Goal: Transaction & Acquisition: Purchase product/service

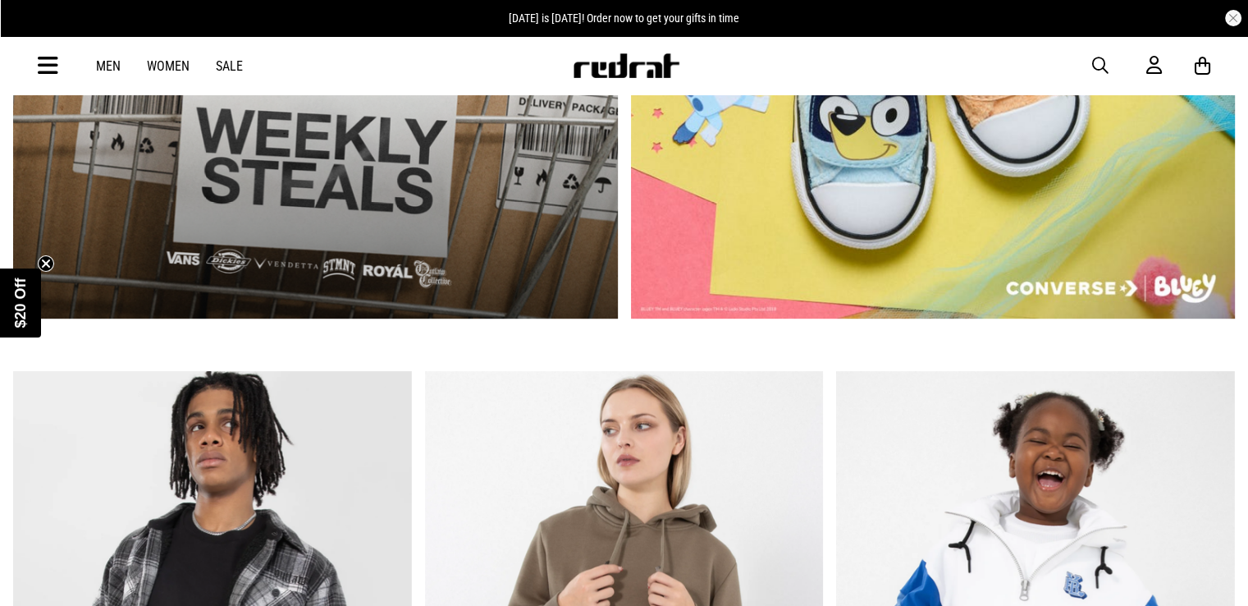
scroll to position [1067, 0]
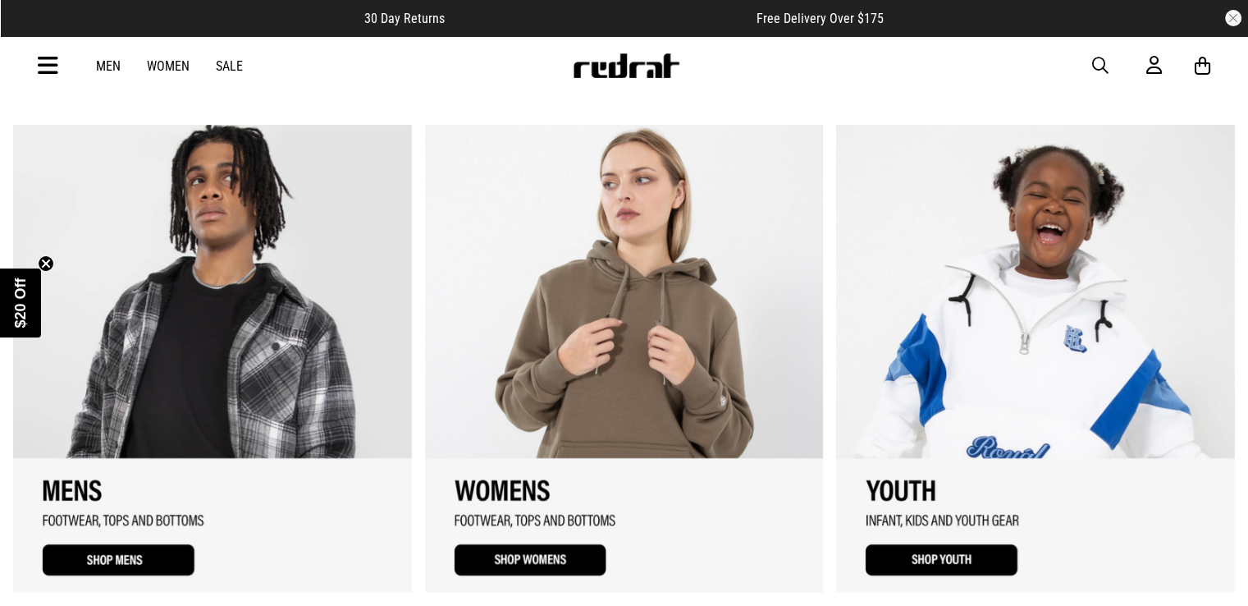
click at [561, 553] on link "2 / 3" at bounding box center [624, 358] width 399 height 467
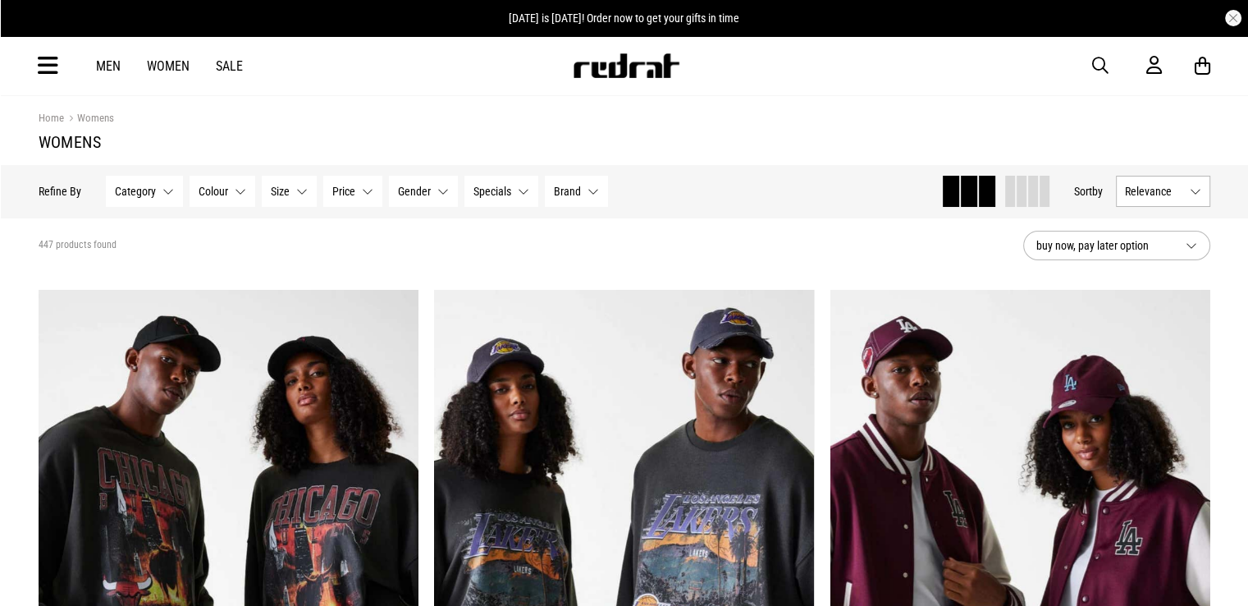
click at [236, 194] on button "Colour None selected" at bounding box center [223, 191] width 66 height 31
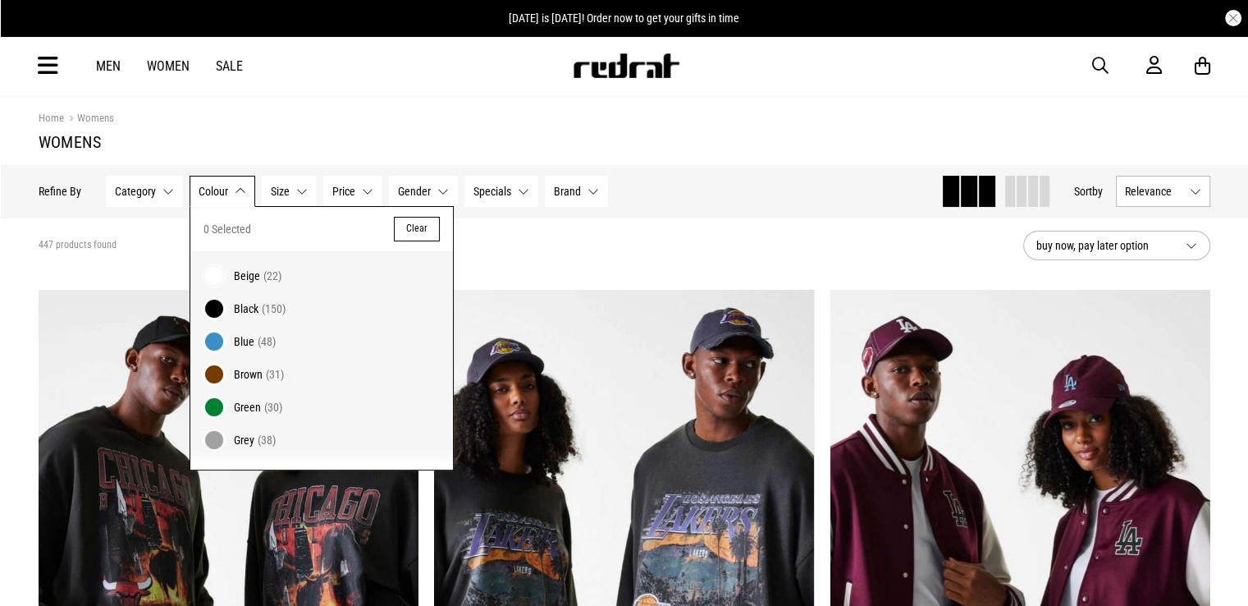
click at [210, 372] on span at bounding box center [214, 374] width 23 height 23
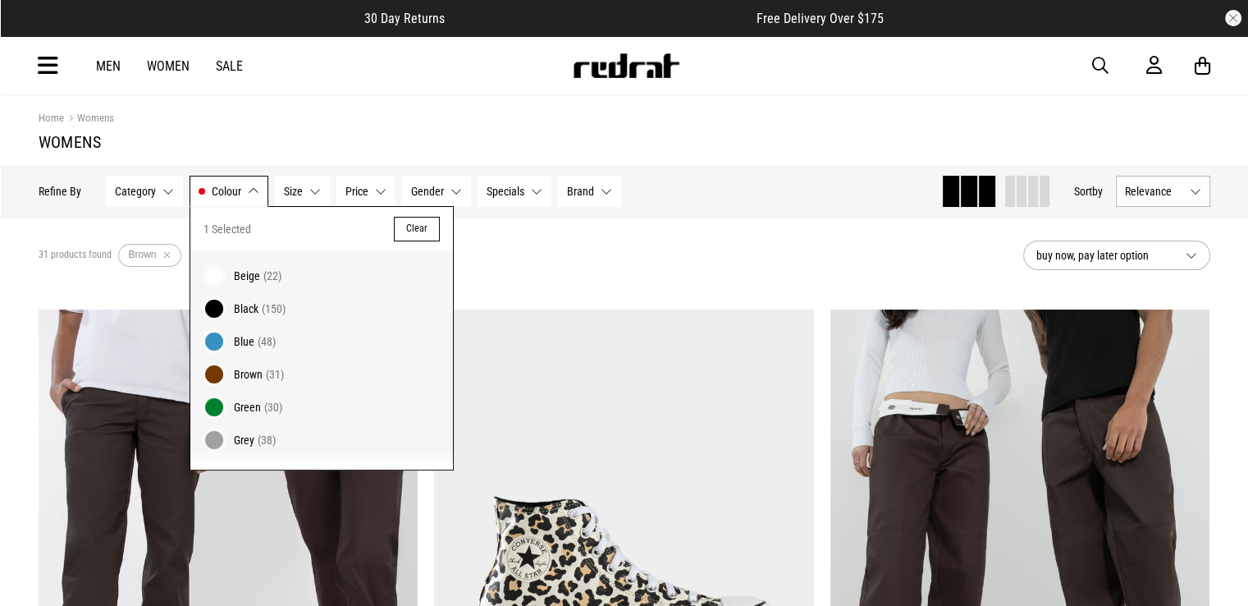
click at [591, 254] on div "31 products found Active Filters Brown Clear" at bounding box center [525, 255] width 972 height 49
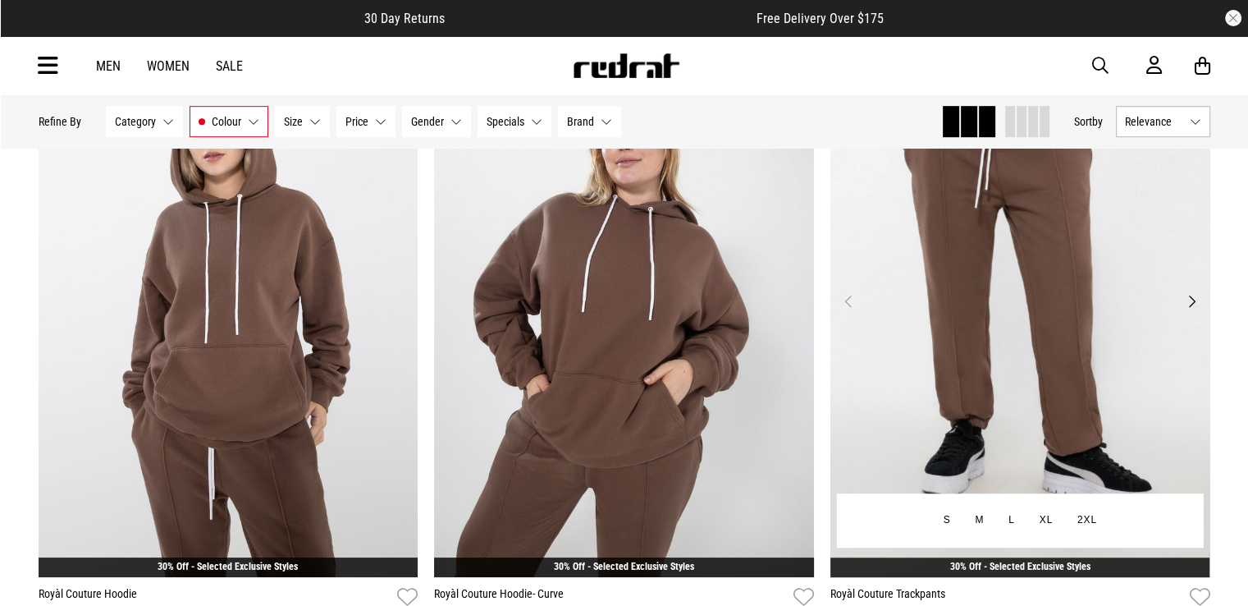
scroll to position [985, 0]
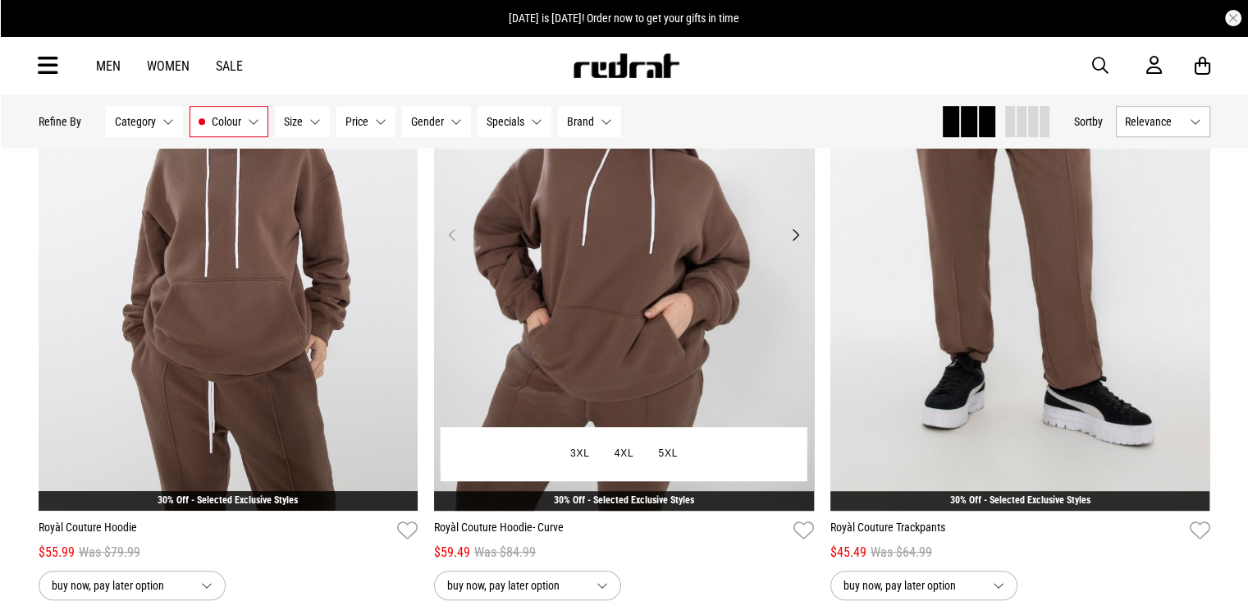
click at [650, 336] on img at bounding box center [624, 245] width 380 height 532
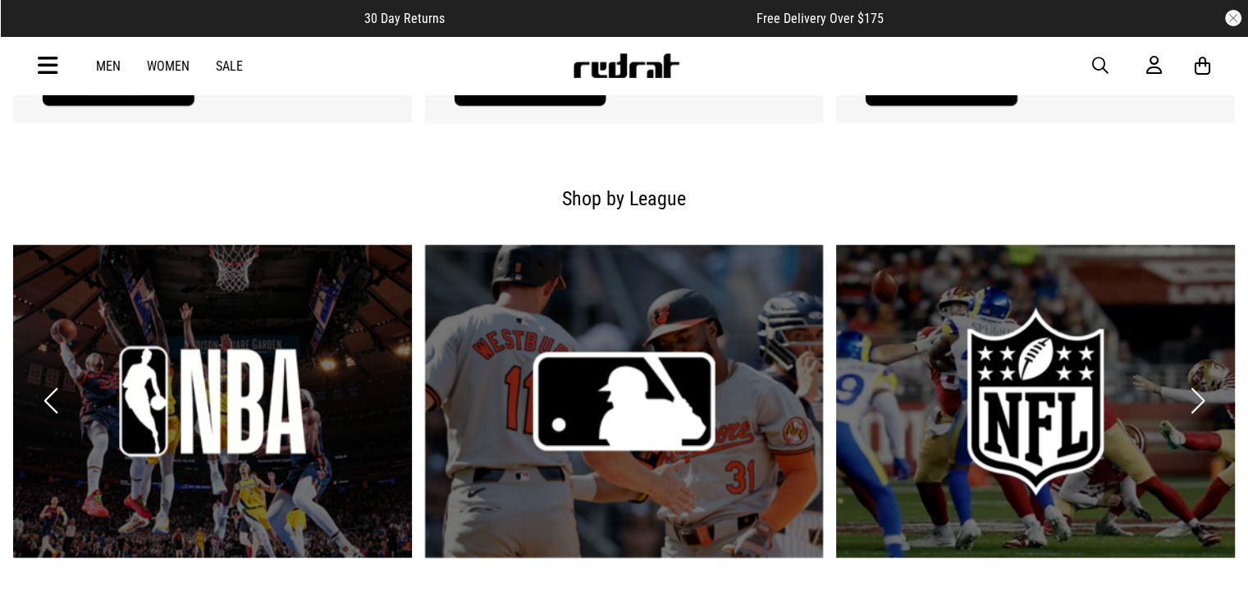
scroll to position [1044, 0]
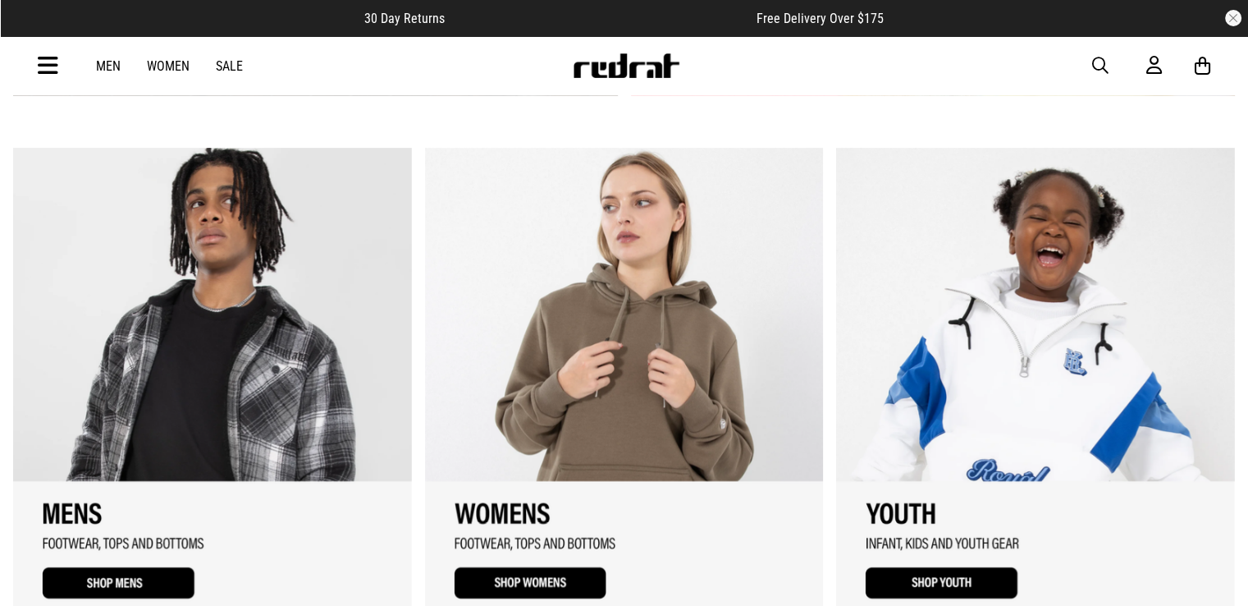
click at [584, 579] on link "2 / 3" at bounding box center [624, 381] width 399 height 467
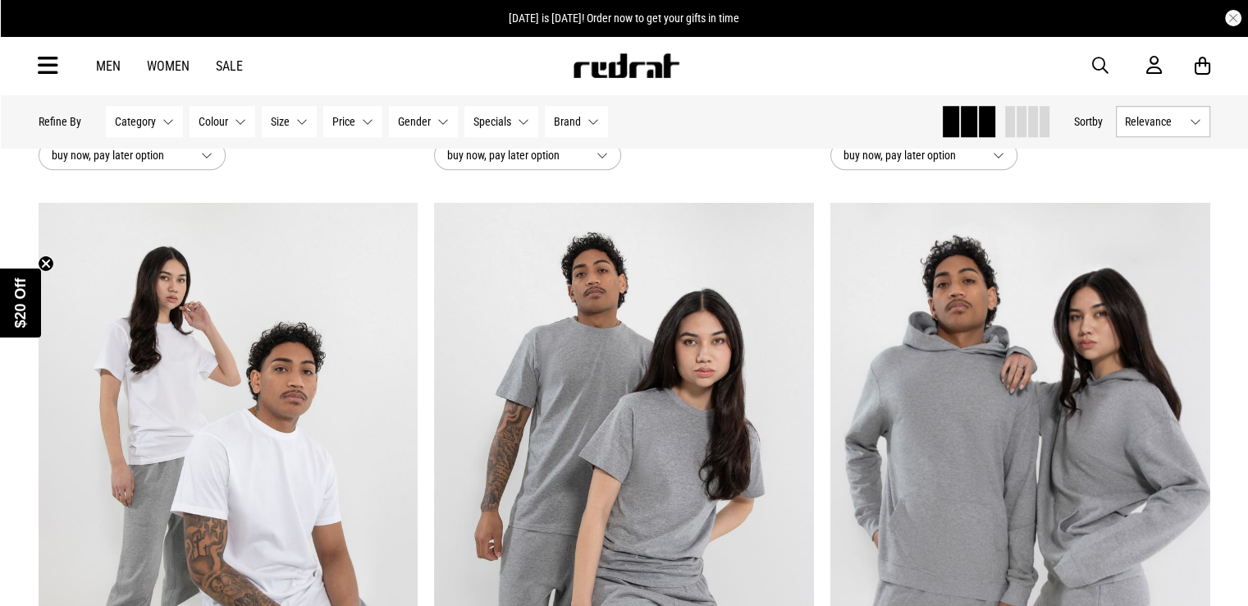
scroll to position [1559, 0]
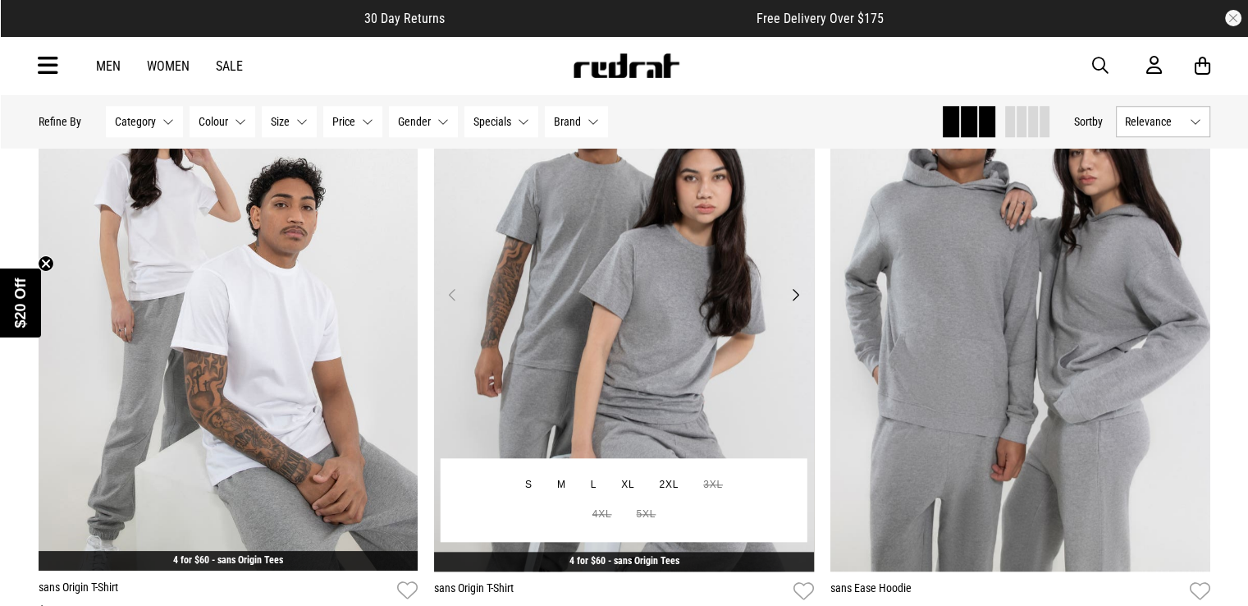
click at [671, 354] on img at bounding box center [624, 305] width 380 height 532
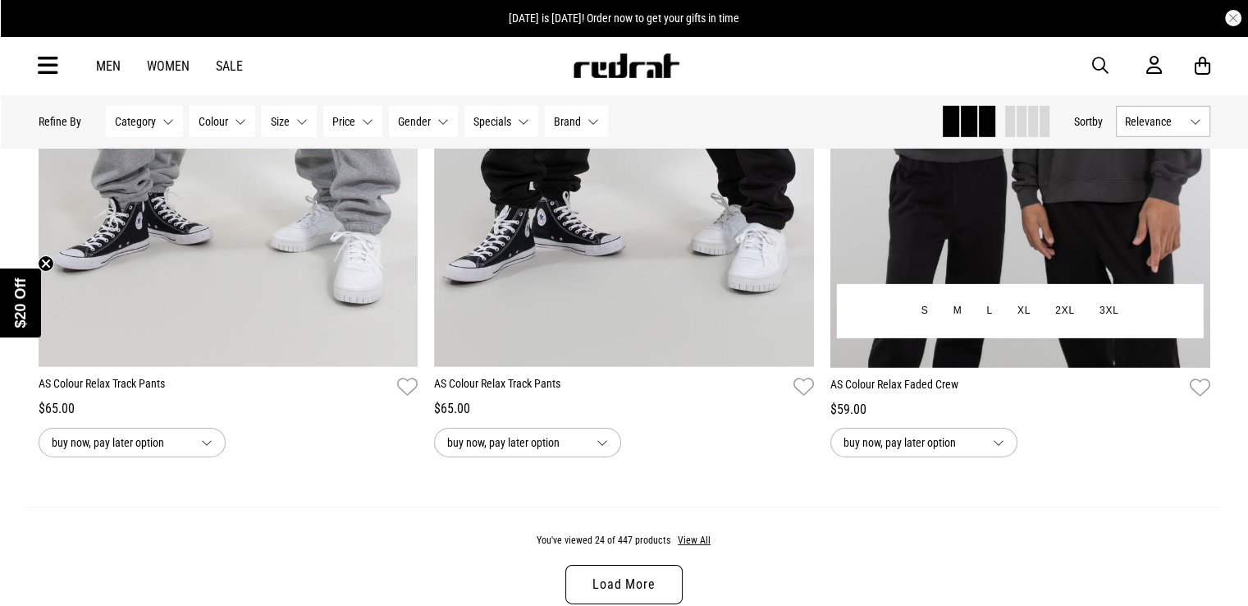
scroll to position [5005, 0]
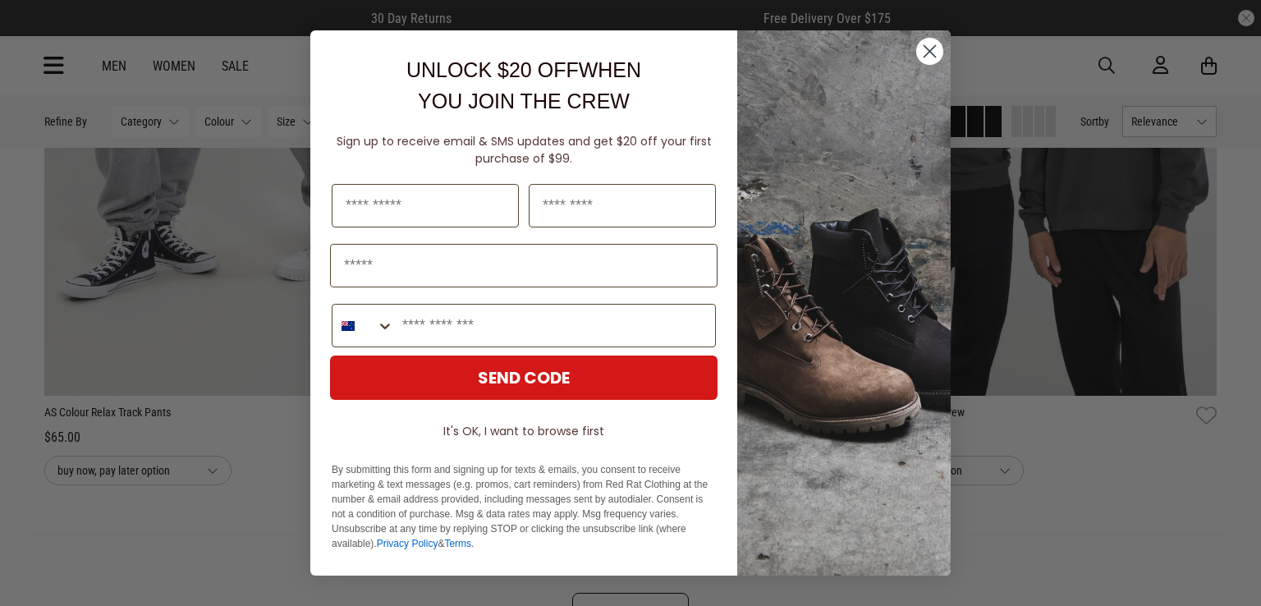
click at [301, 261] on div "Close dialog UNLOCK $20 OFF WHEN YOU JOIN THE CREW Sign up to receive email & S…" at bounding box center [630, 303] width 673 height 578
click at [918, 48] on circle "Close dialog" at bounding box center [929, 51] width 27 height 27
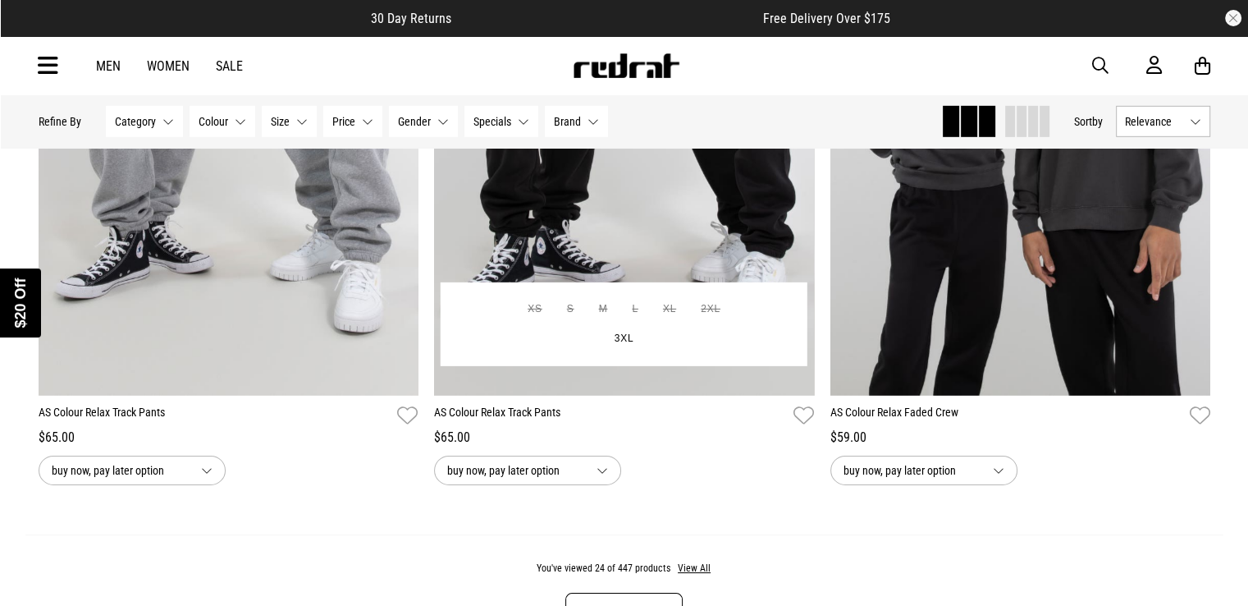
click at [761, 330] on div "XS S M L XL 2XL 3XL" at bounding box center [624, 324] width 367 height 84
click at [680, 196] on img at bounding box center [624, 129] width 380 height 532
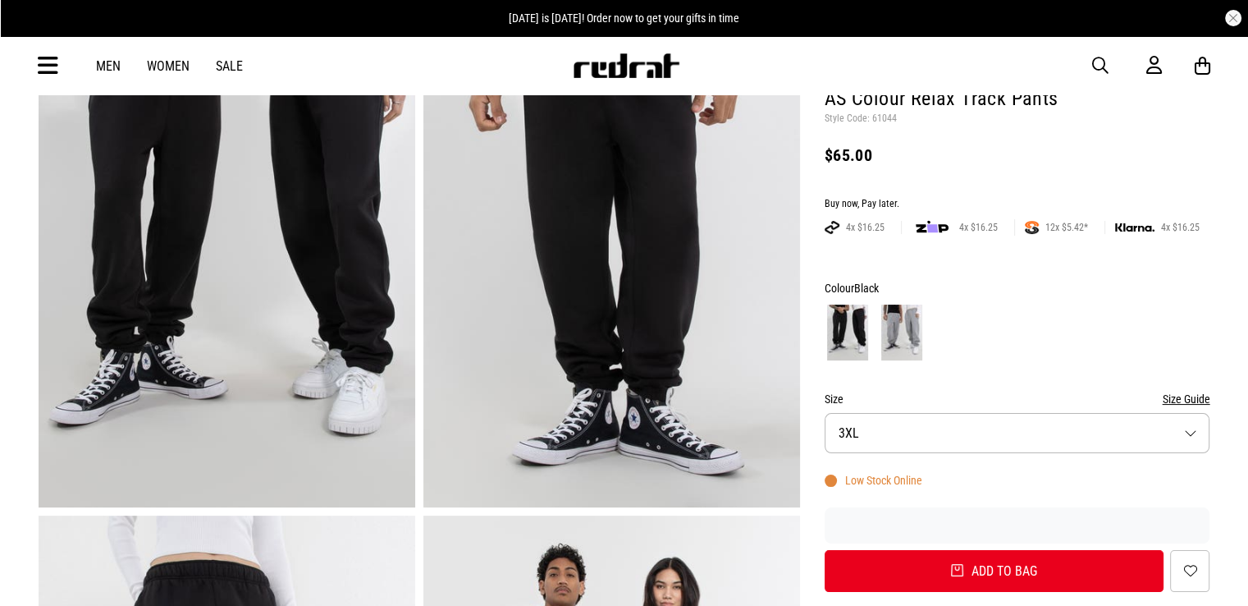
click at [1191, 433] on button "Size 3XL" at bounding box center [1018, 433] width 386 height 40
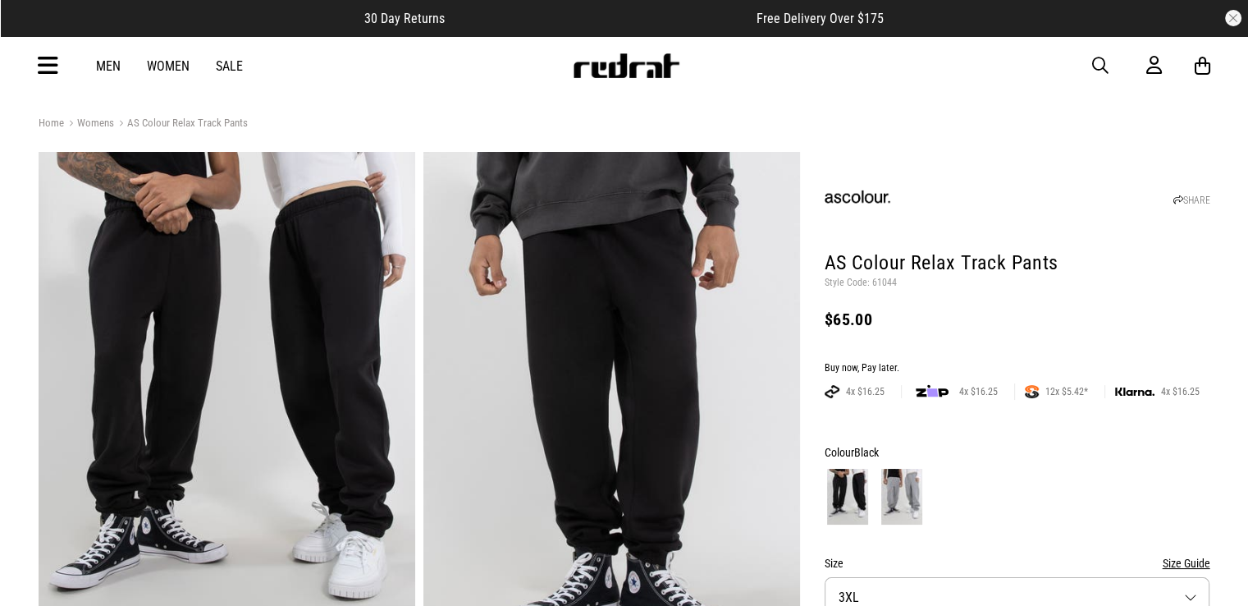
click at [895, 485] on img at bounding box center [901, 497] width 41 height 56
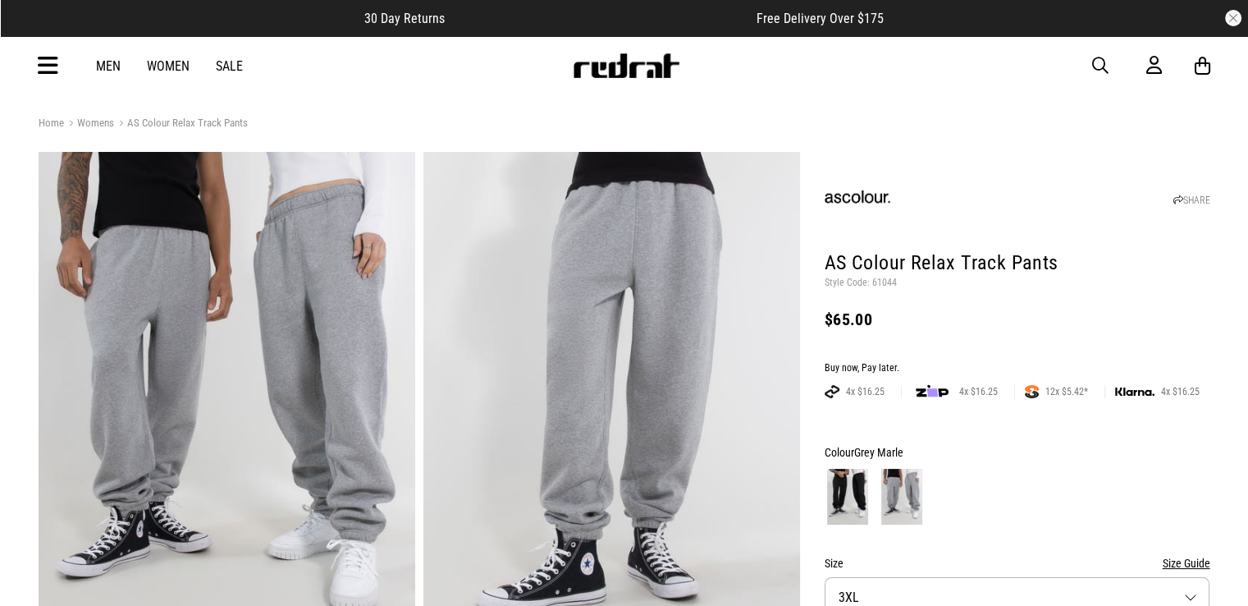
scroll to position [246, 0]
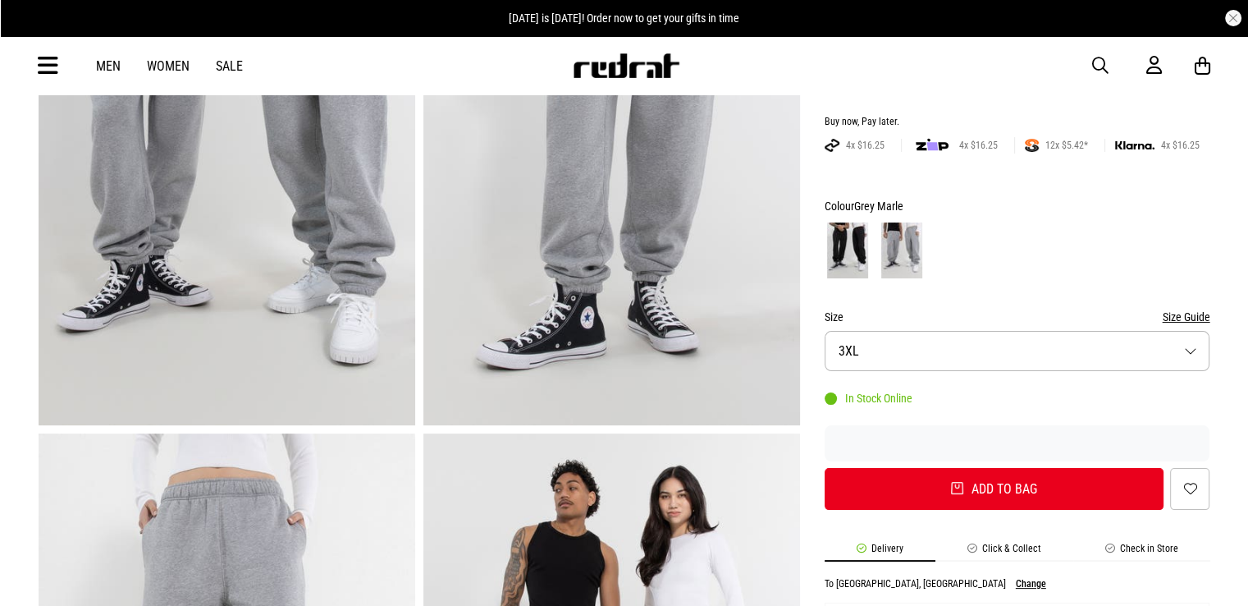
click at [1197, 349] on button "Size 3XL" at bounding box center [1018, 351] width 386 height 40
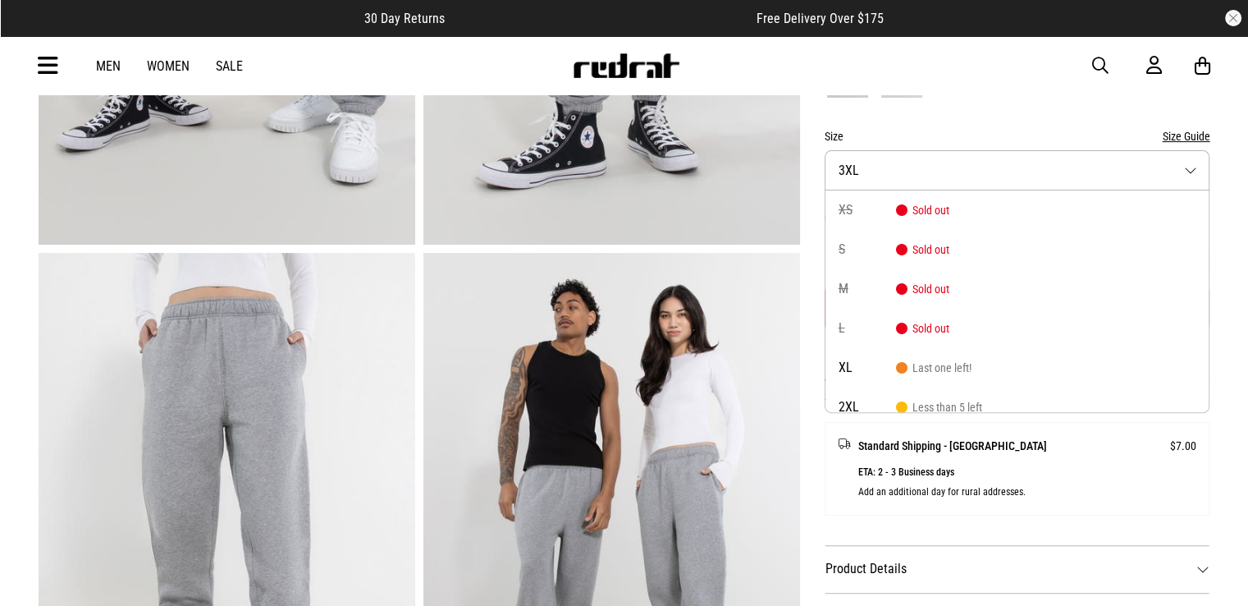
scroll to position [575, 0]
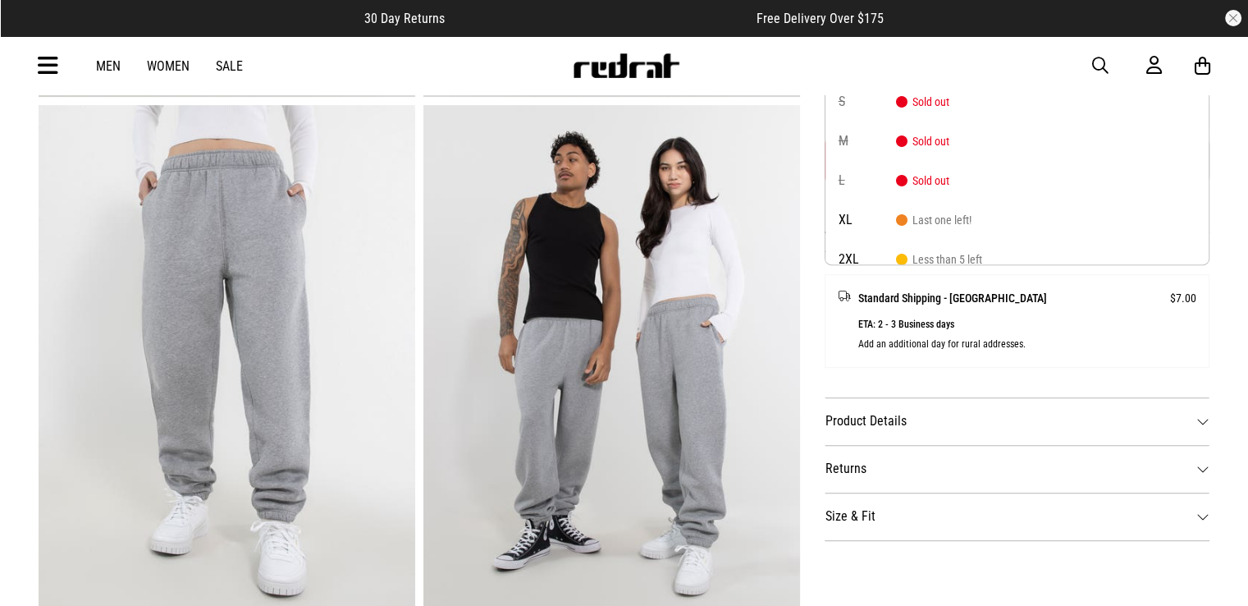
click at [1202, 516] on dt "Size & Fit" at bounding box center [1018, 516] width 386 height 48
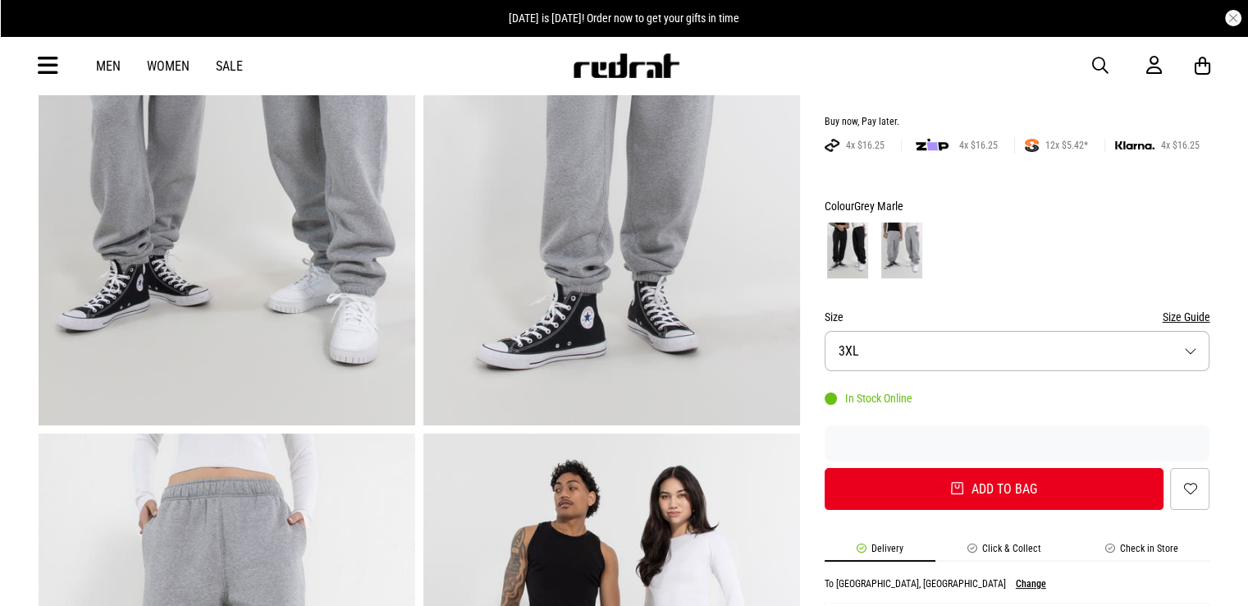
scroll to position [0, 0]
